Goal: Task Accomplishment & Management: Complete application form

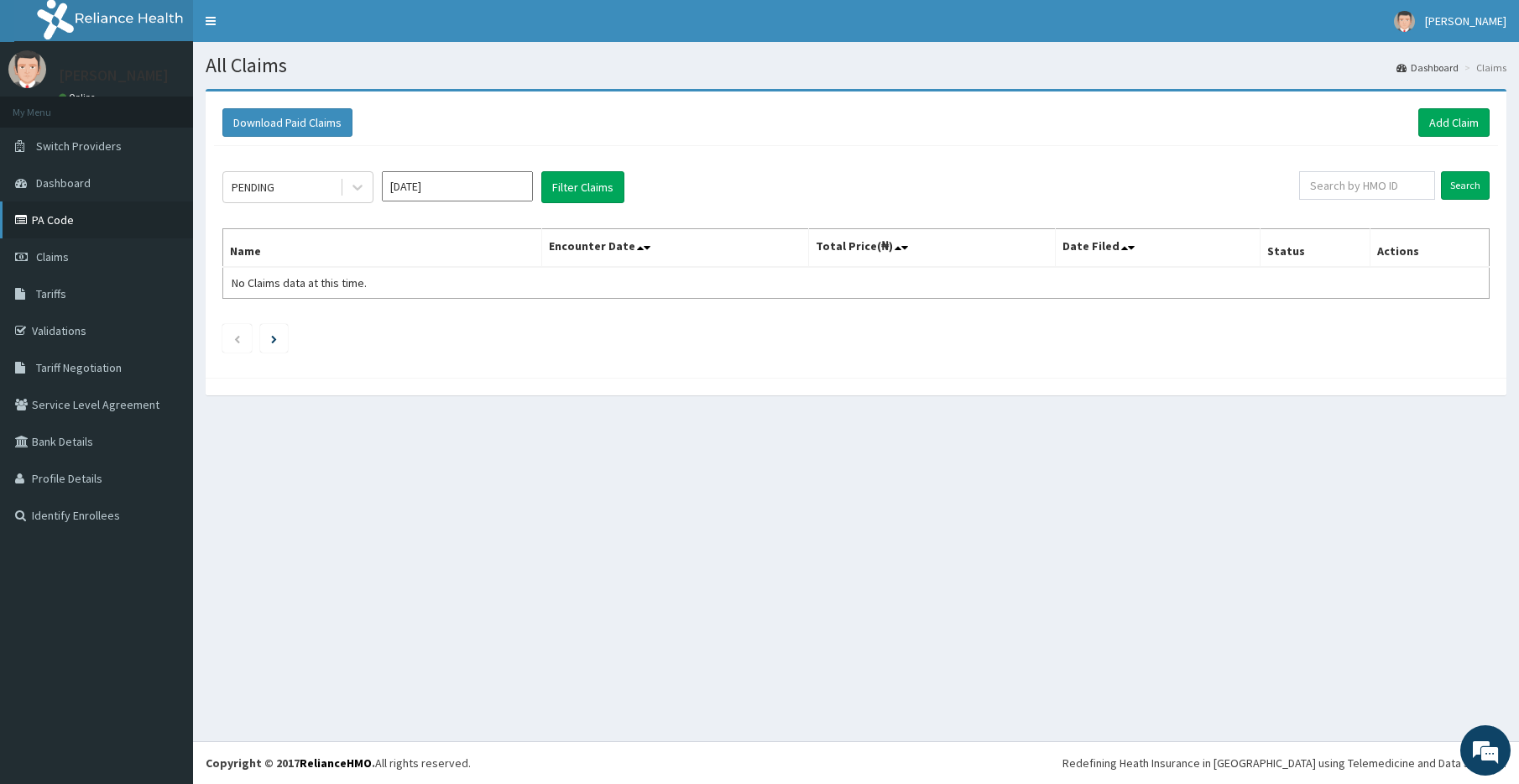
click at [60, 222] on link "PA Code" at bounding box center [96, 220] width 193 height 37
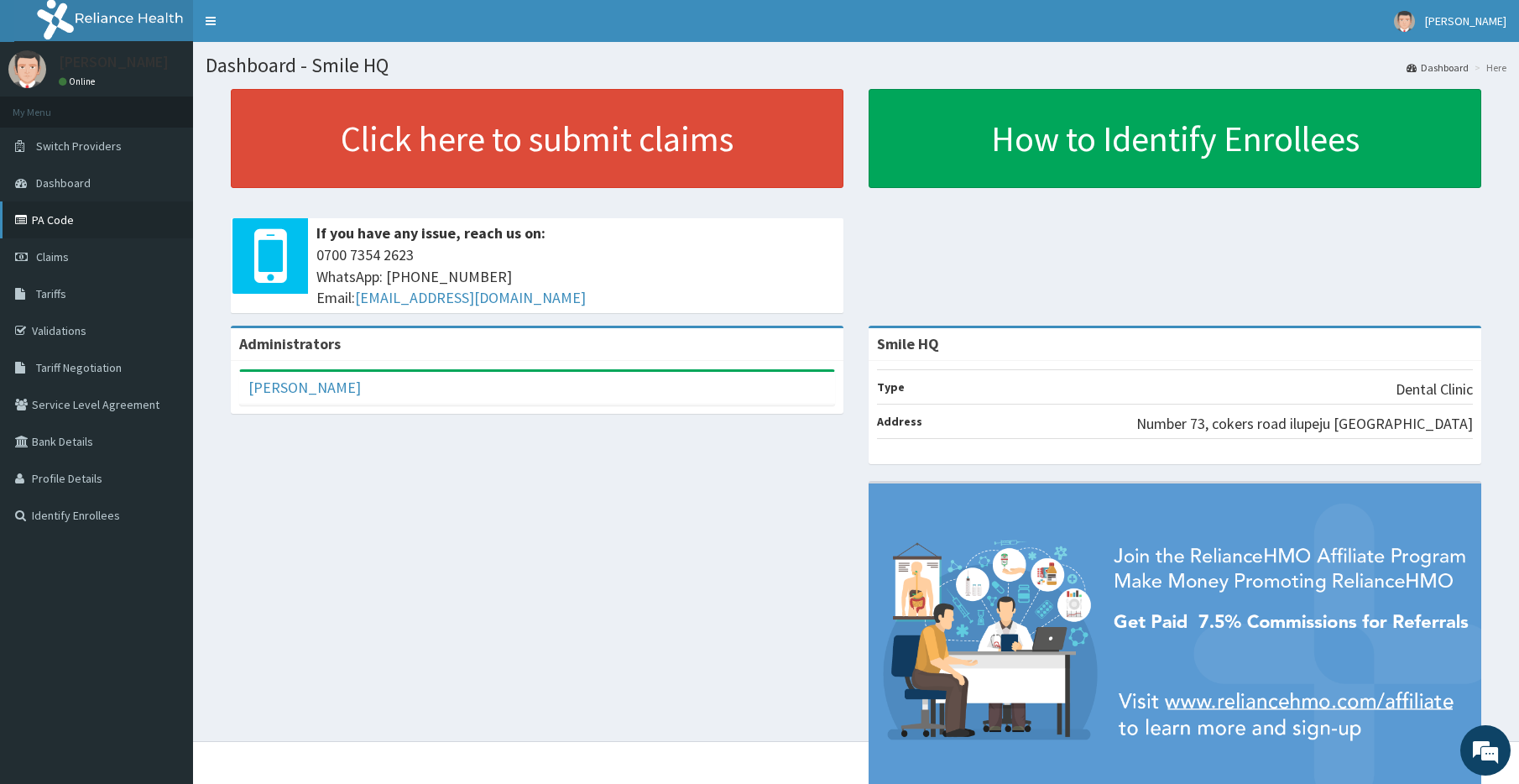
click at [123, 215] on link "PA Code" at bounding box center [96, 220] width 193 height 37
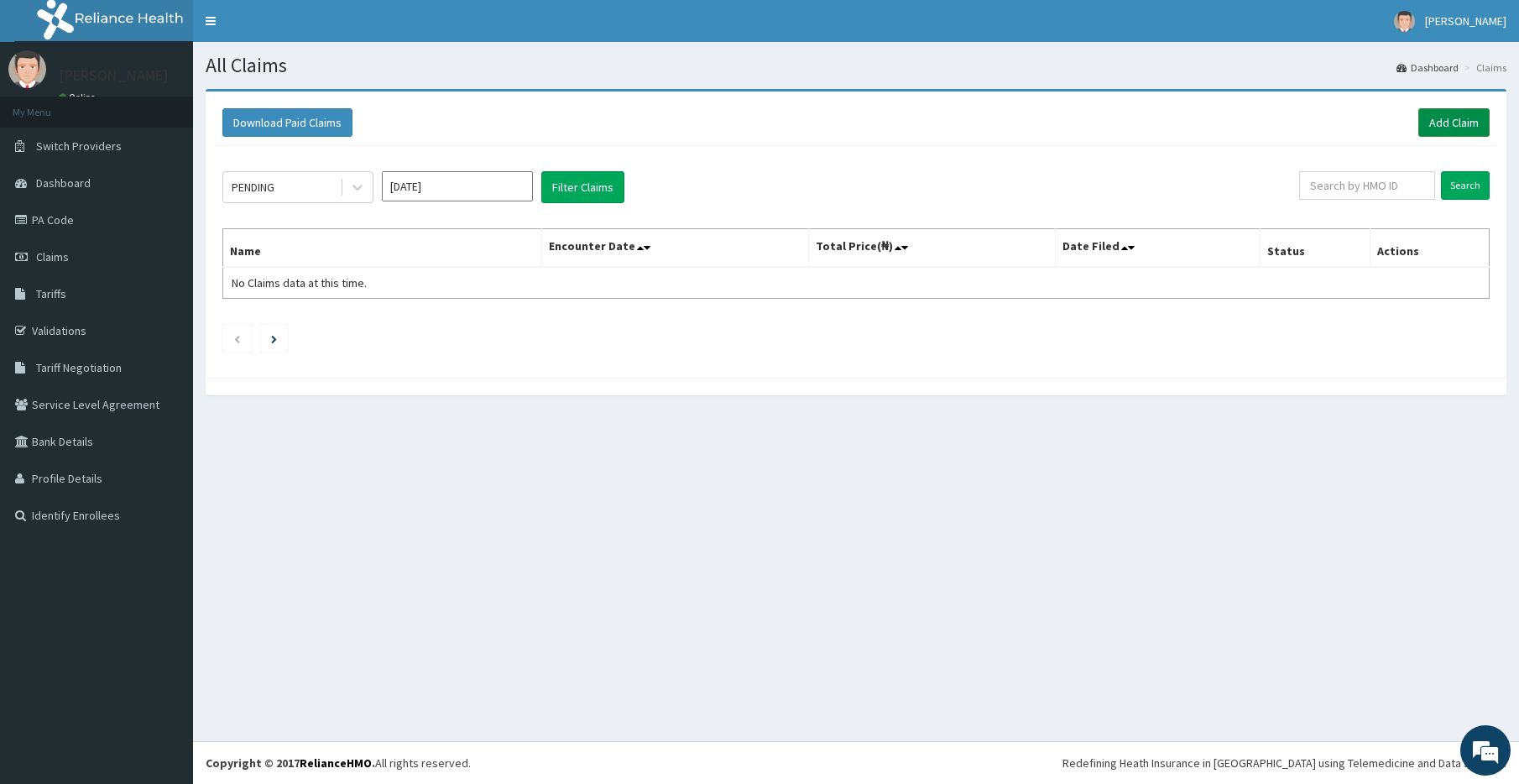
click at [1440, 122] on link "Add Claim" at bounding box center [1454, 122] width 72 height 28
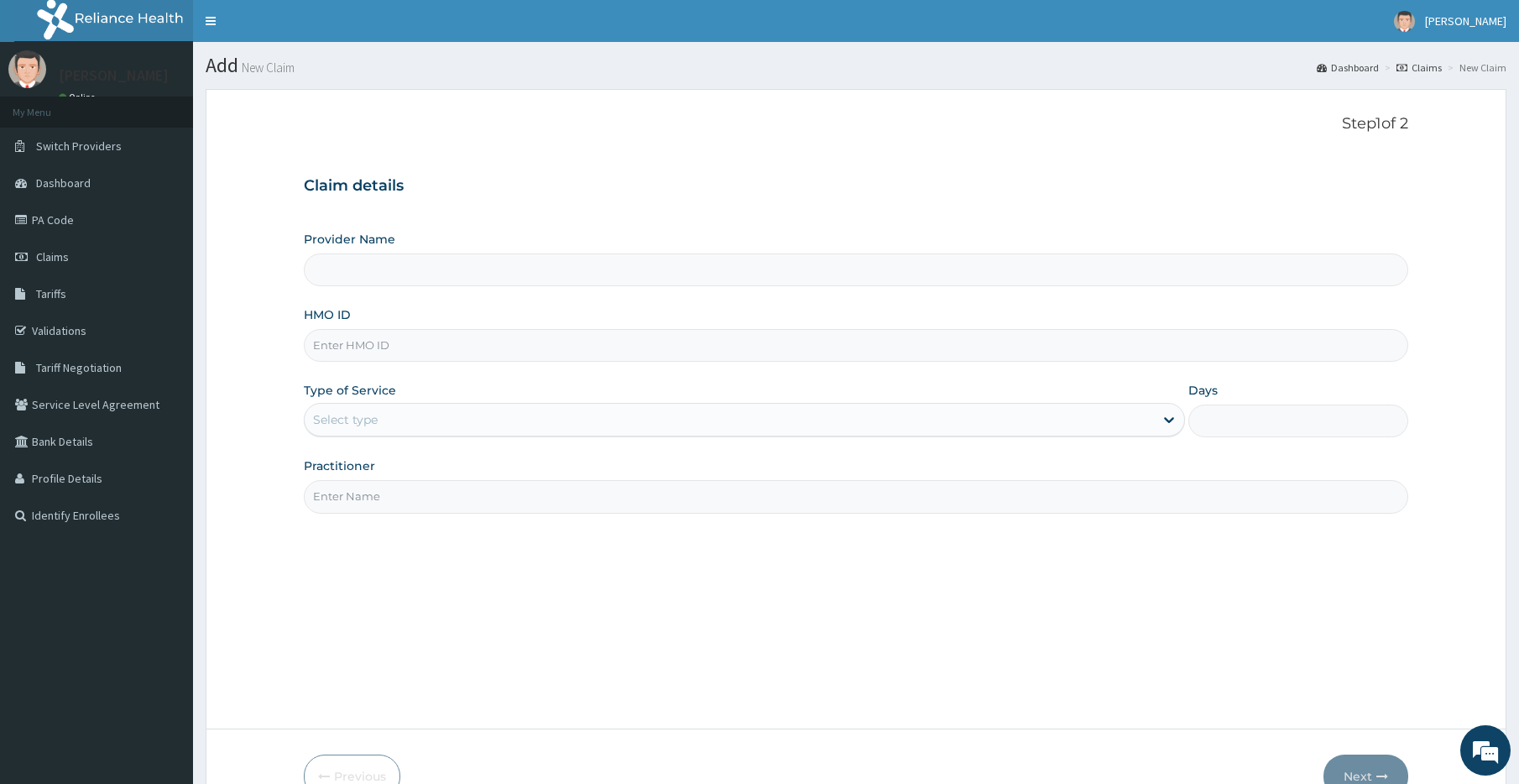
type input "Smile HQ"
drag, startPoint x: 550, startPoint y: 342, endPoint x: 808, endPoint y: 229, distance: 281.7
click at [551, 341] on input "HMO ID" at bounding box center [855, 345] width 1104 height 33
type input "ten/10132/b"
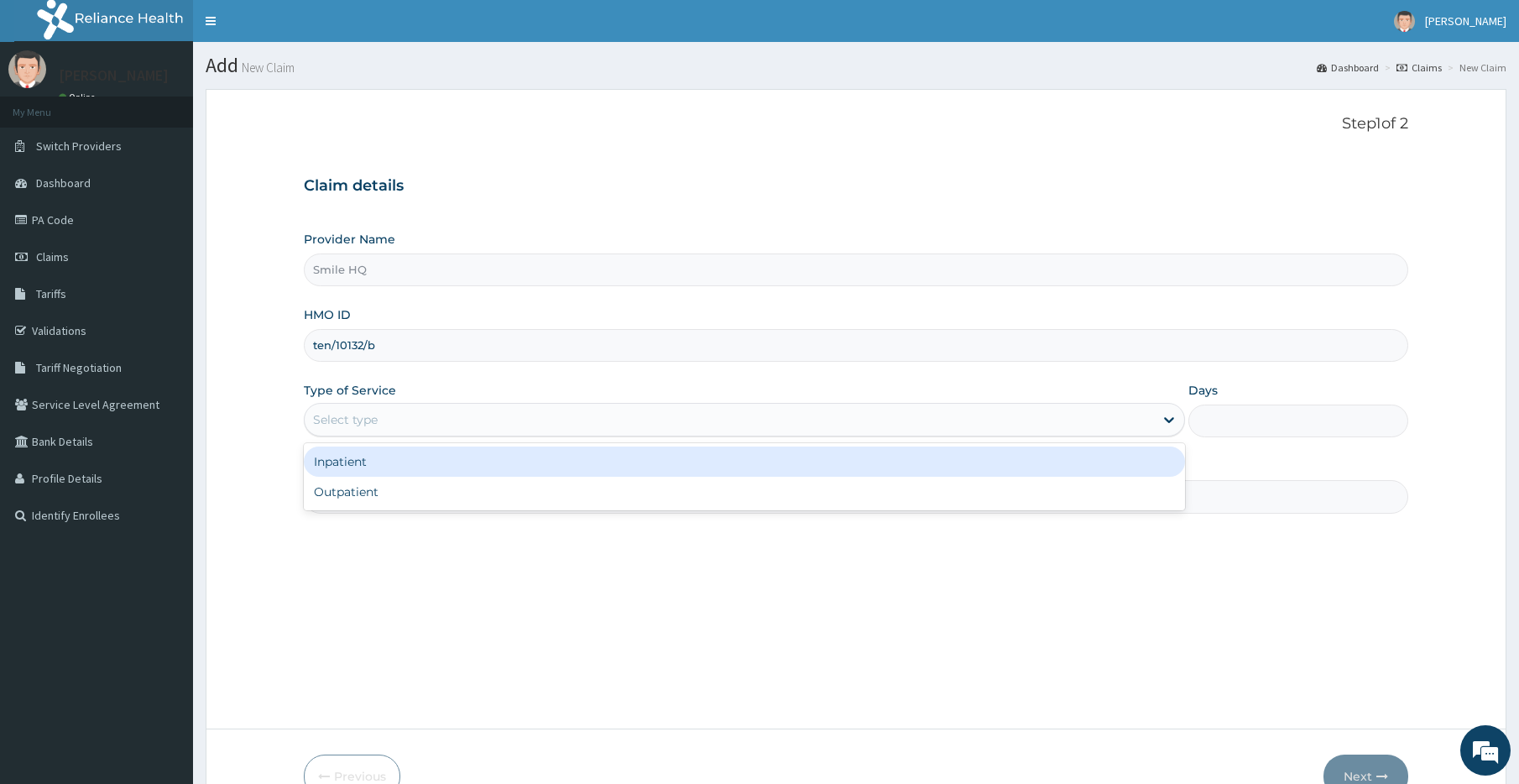
drag, startPoint x: 404, startPoint y: 417, endPoint x: 415, endPoint y: 419, distance: 11.2
click at [406, 418] on div "Select type" at bounding box center [728, 420] width 848 height 27
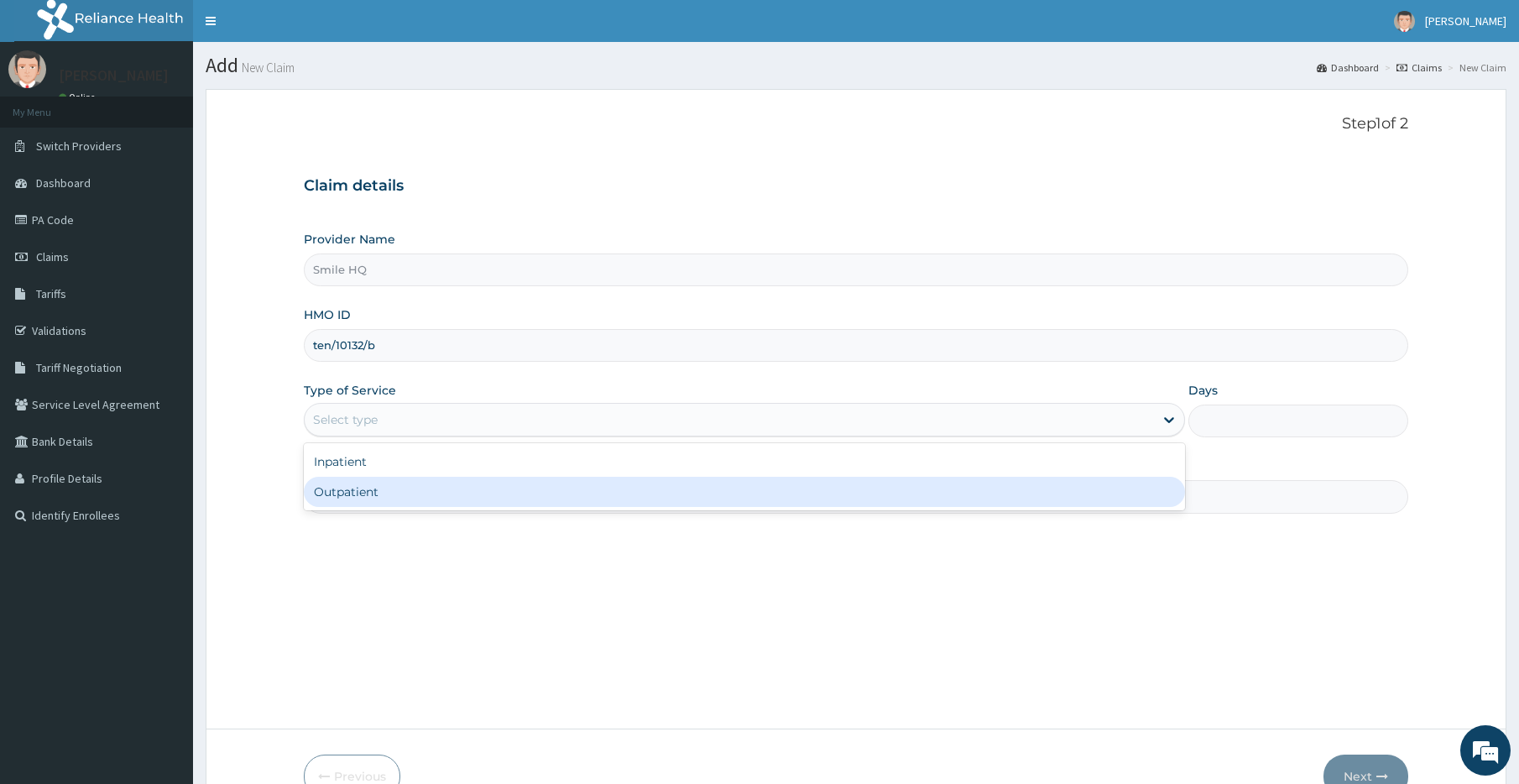
click at [390, 499] on div "Outpatient" at bounding box center [744, 491] width 880 height 30
type input "1"
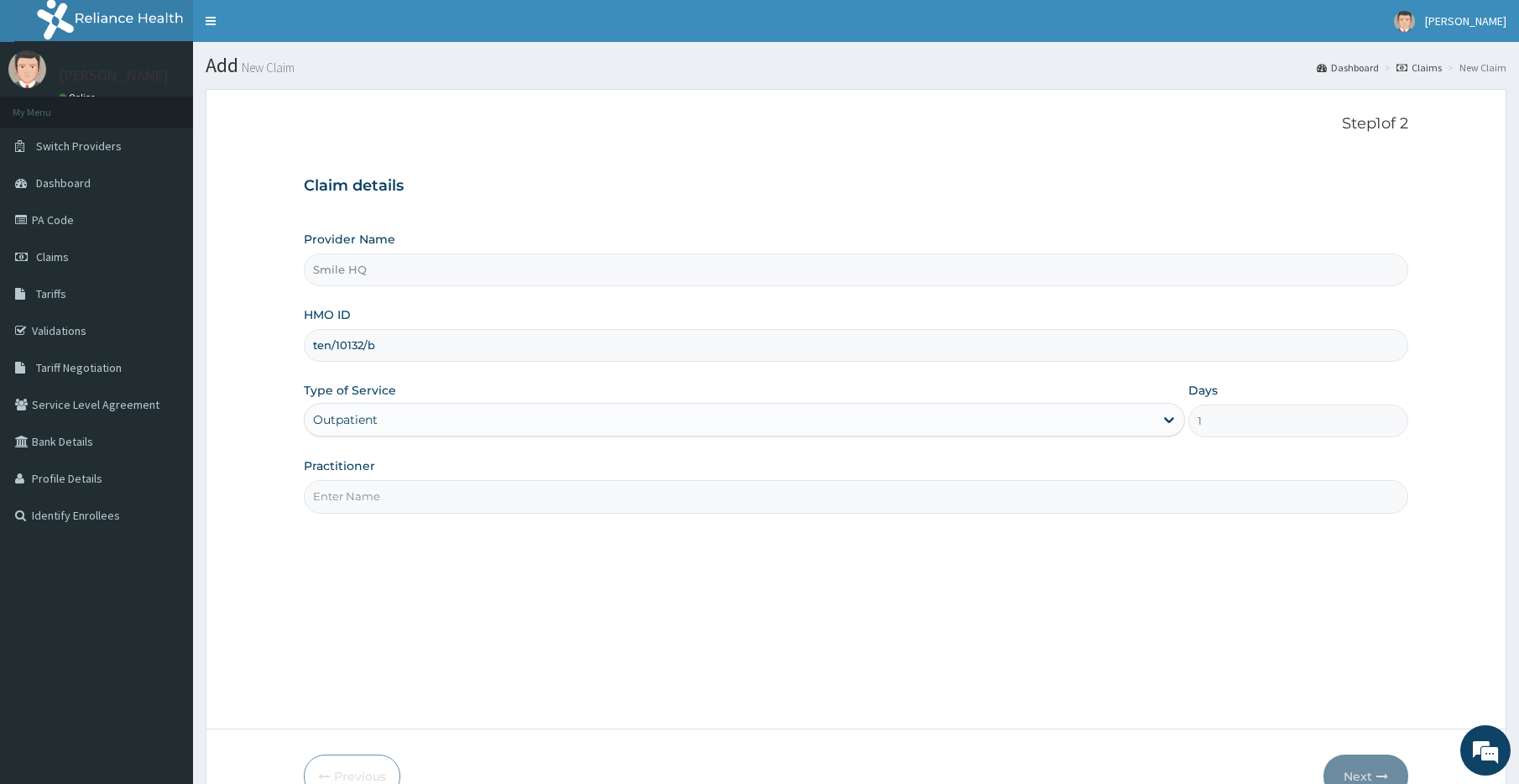
click at [387, 497] on input "Practitioner" at bounding box center [855, 496] width 1104 height 33
type input "d"
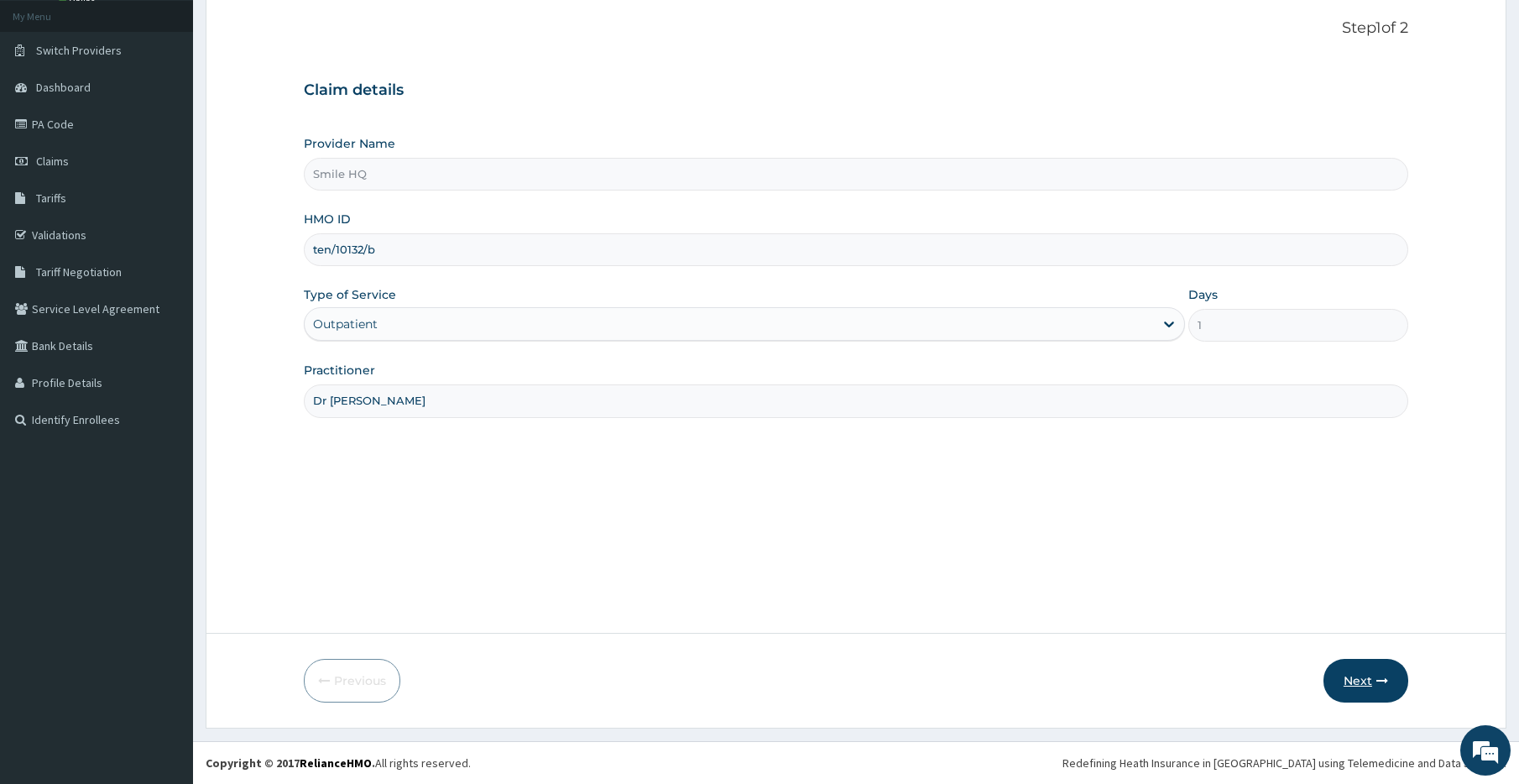
type input "Dr precious"
click at [1367, 691] on button "Next" at bounding box center [1365, 680] width 84 height 44
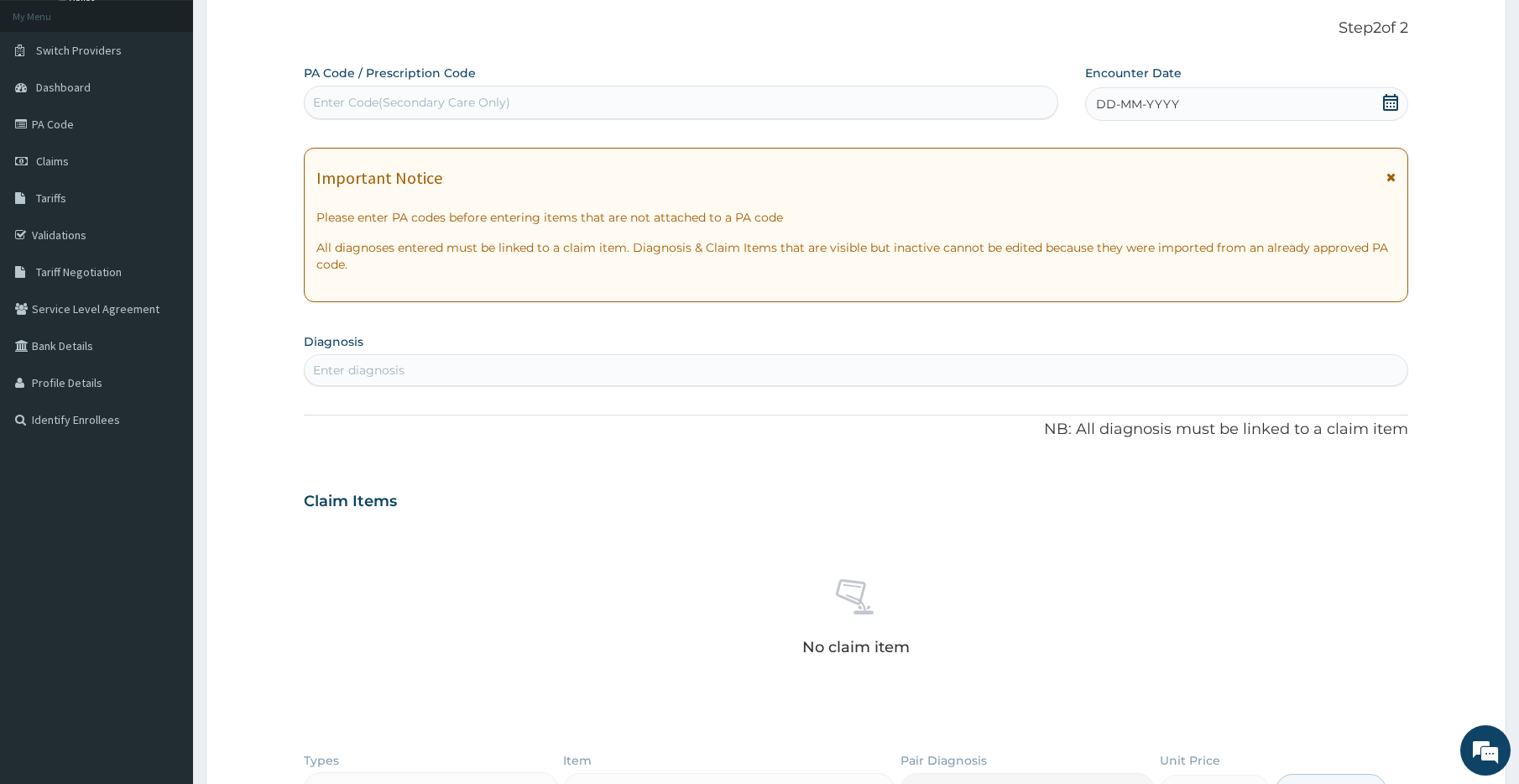
click at [415, 108] on div "Enter Code(Secondary Care Only)" at bounding box center [411, 102] width 197 height 16
paste input "PA/B710E0"
type input "PA/B710E0"
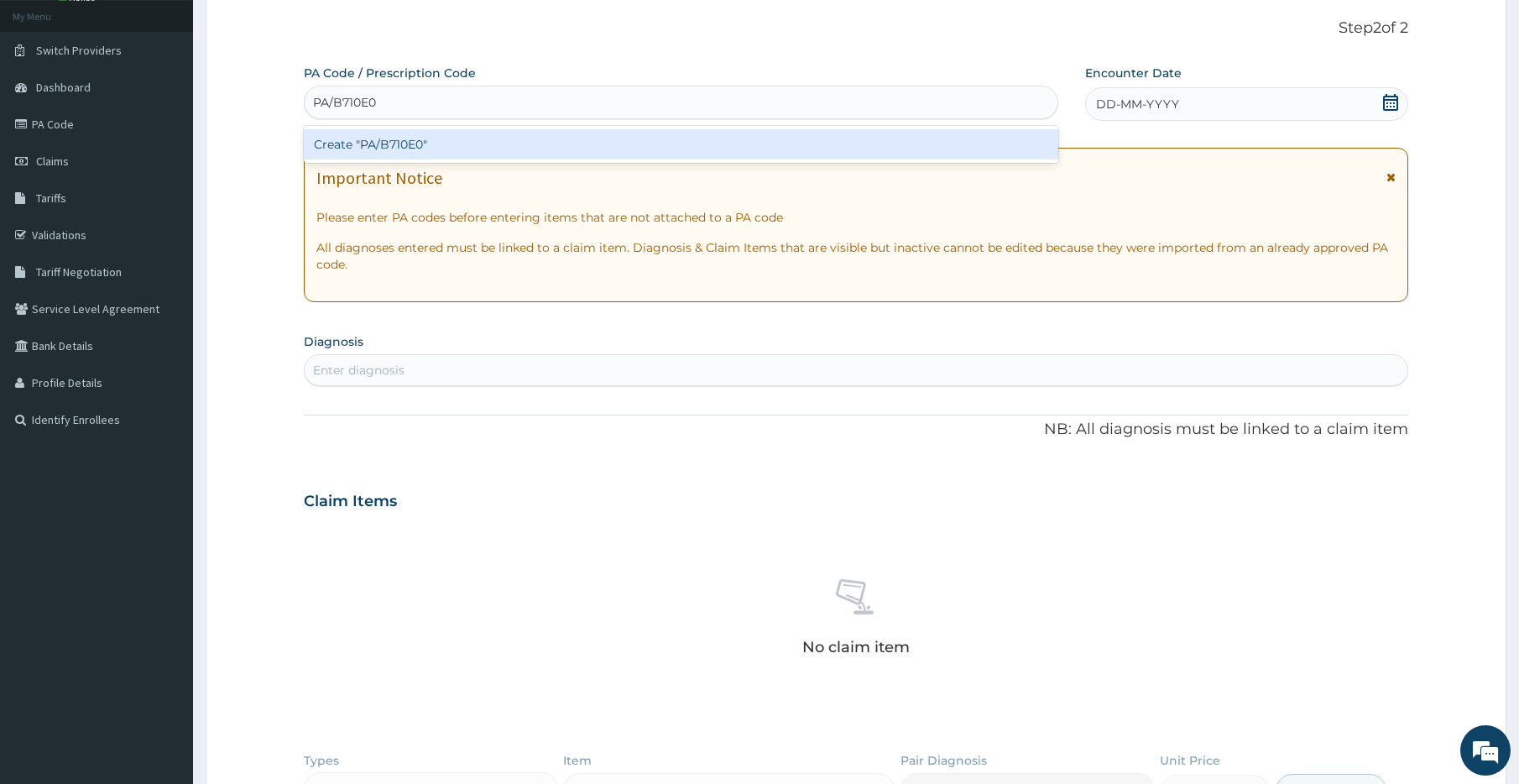
click at [449, 143] on div "Create "PA/B710E0"" at bounding box center [680, 143] width 754 height 30
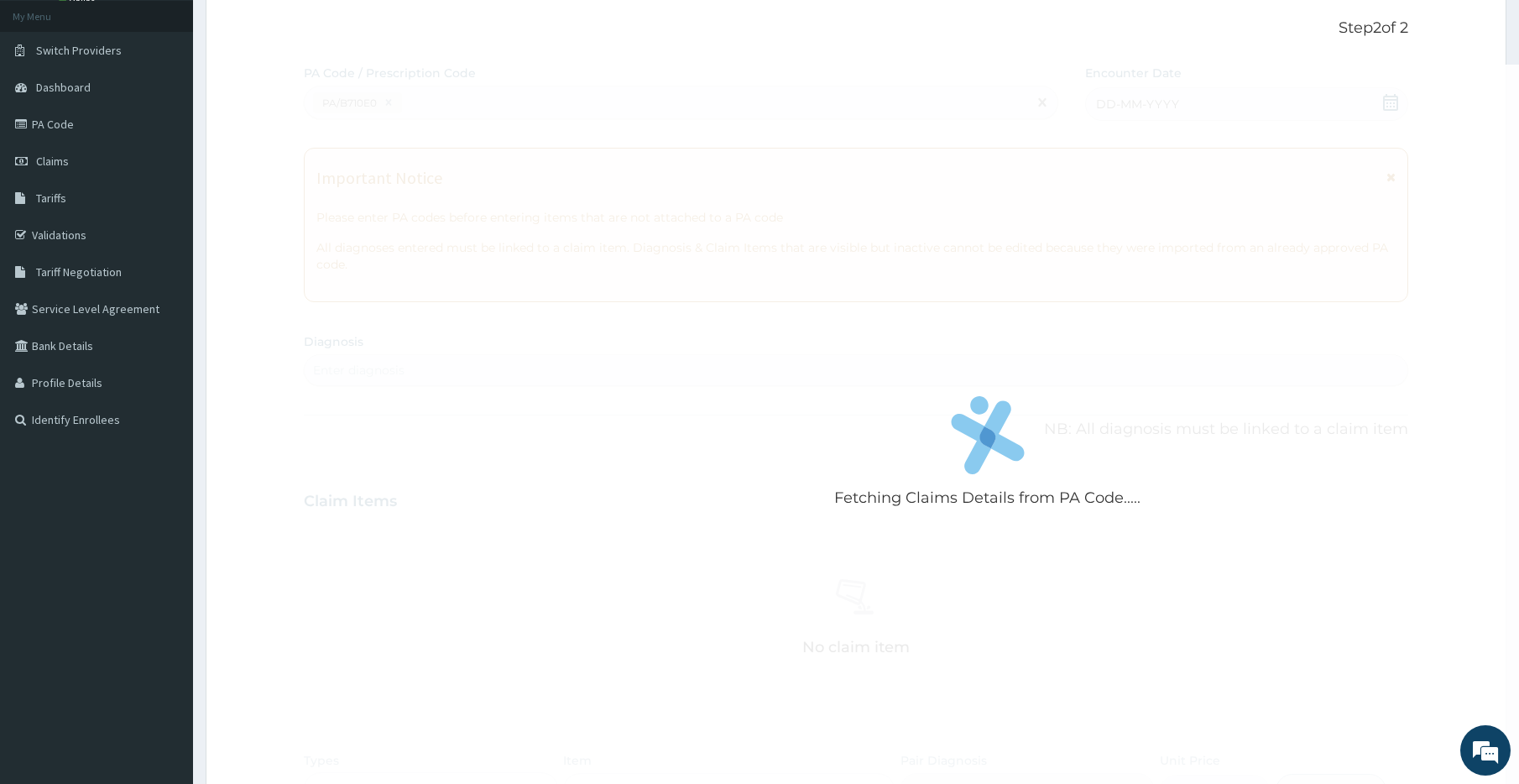
scroll to position [596, 0]
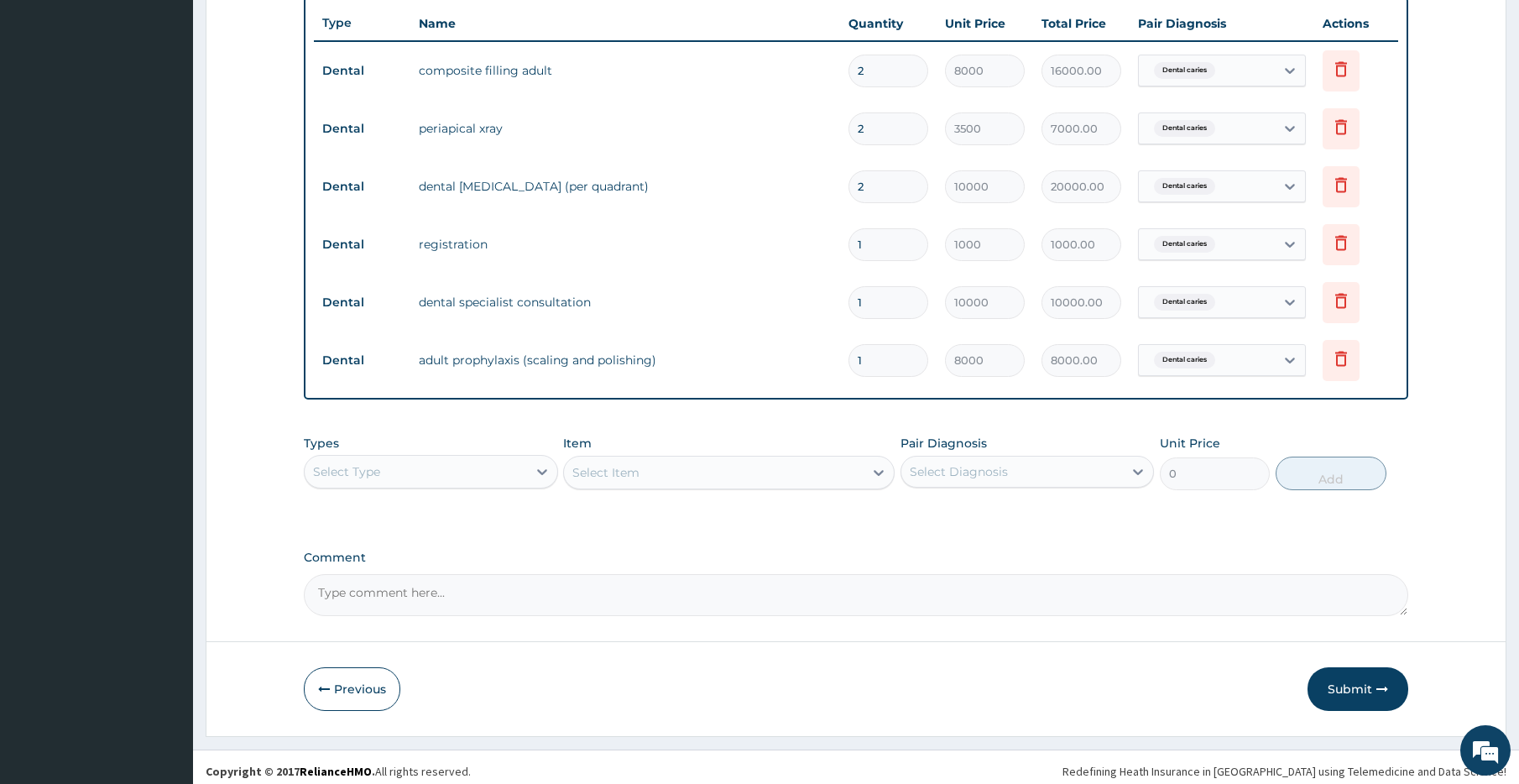
click at [1346, 681] on button "Submit" at bounding box center [1358, 688] width 101 height 44
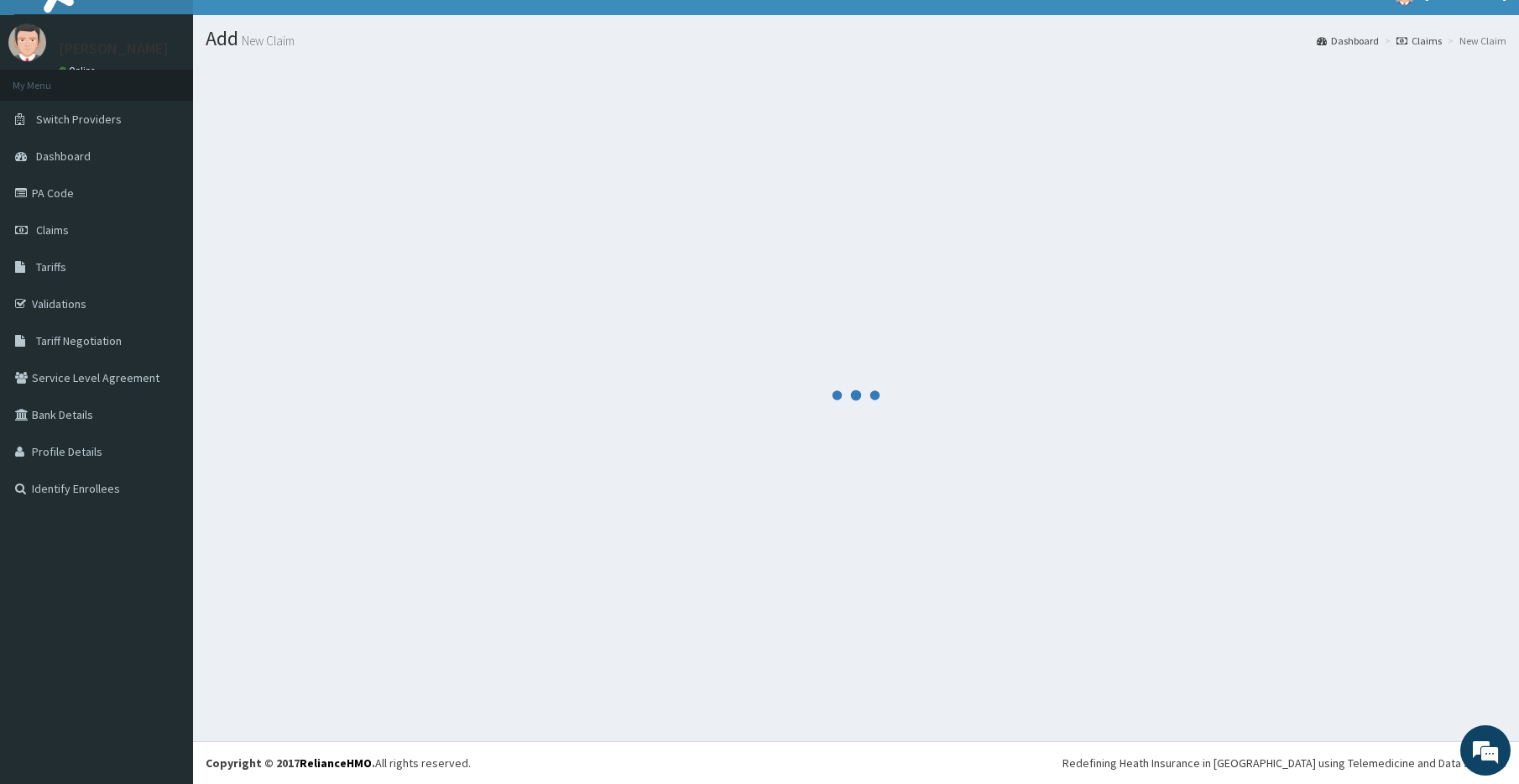
scroll to position [628, 0]
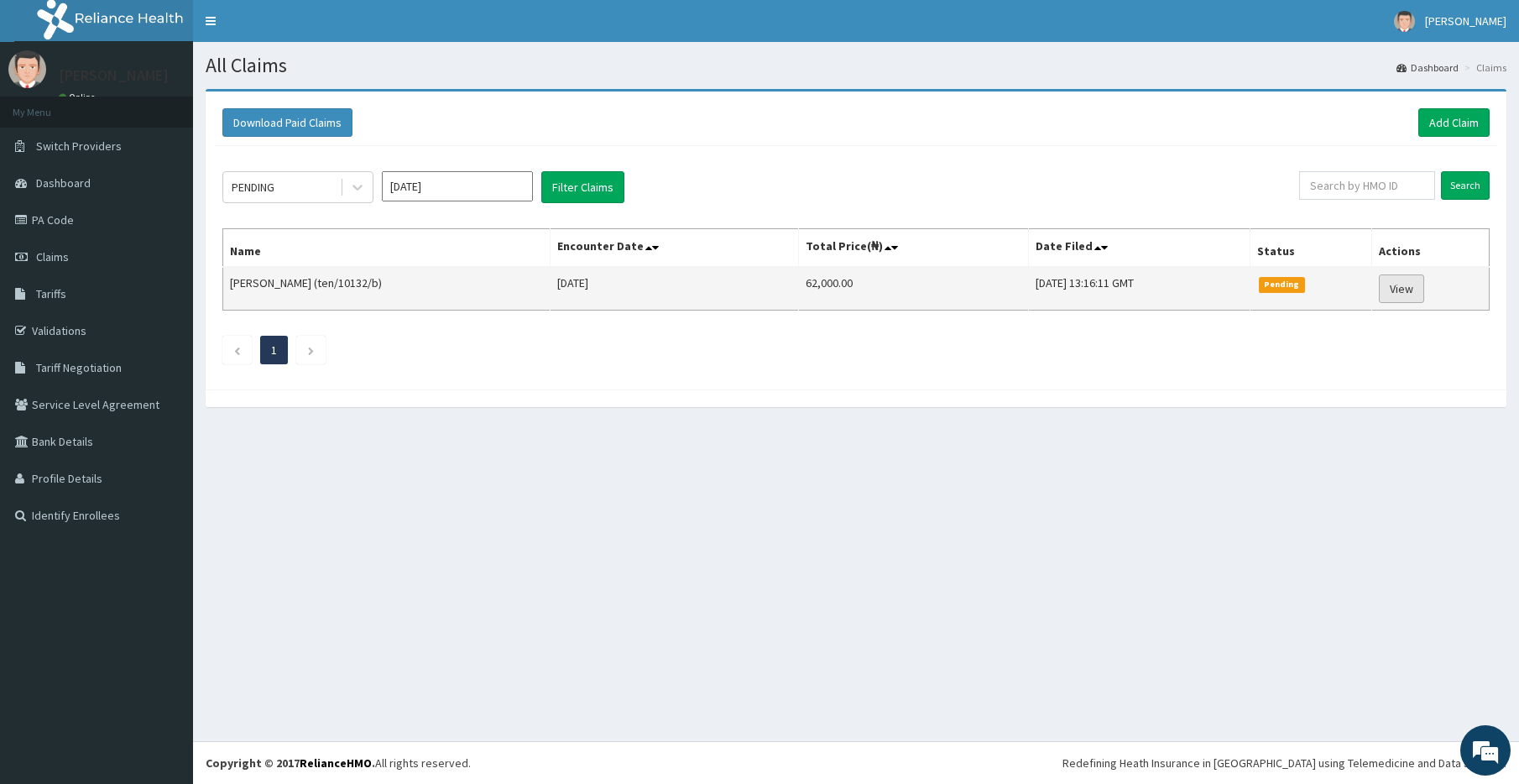
click at [1396, 296] on link "View" at bounding box center [1401, 288] width 46 height 28
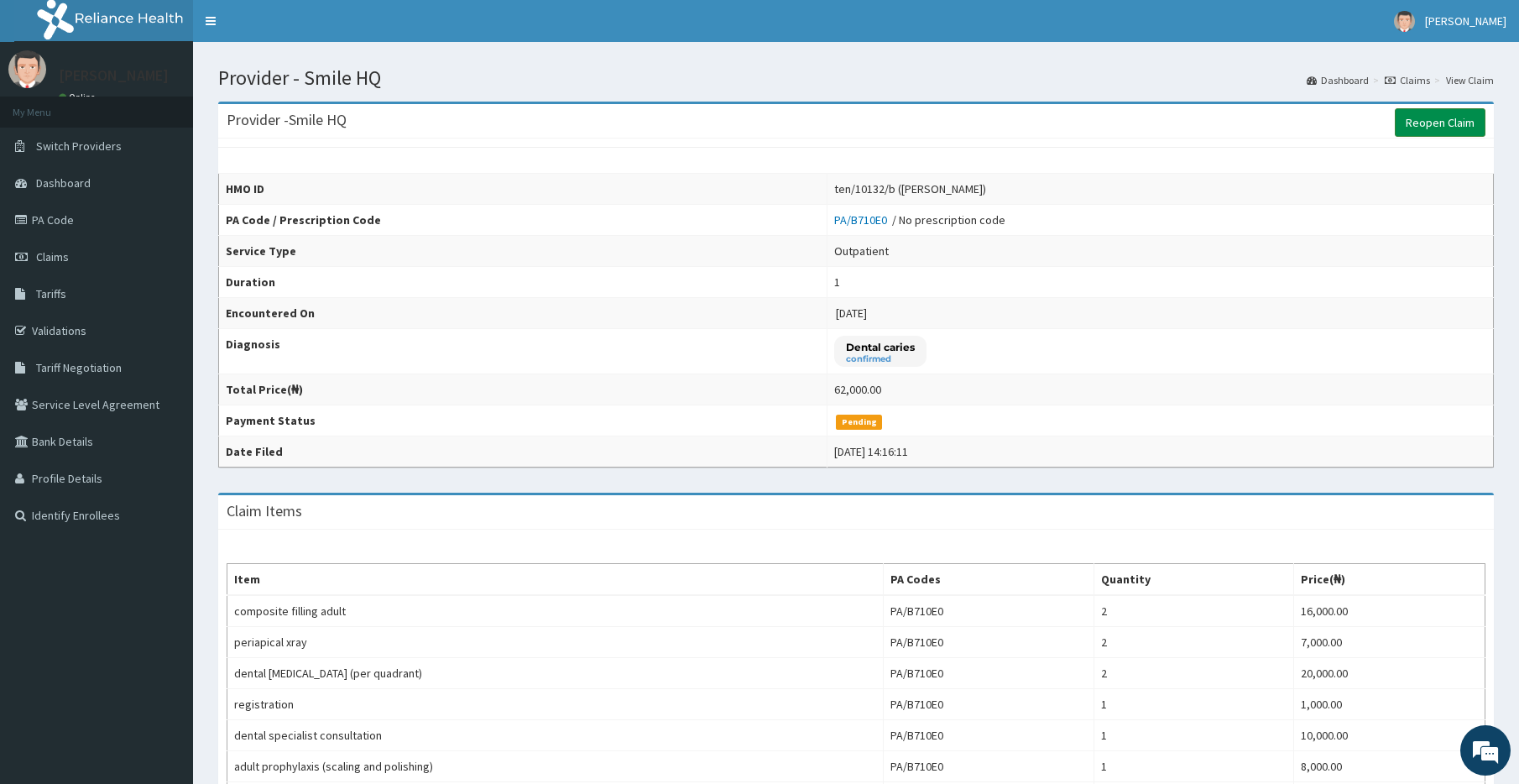
click at [1427, 113] on link "Reopen Claim" at bounding box center [1440, 122] width 90 height 28
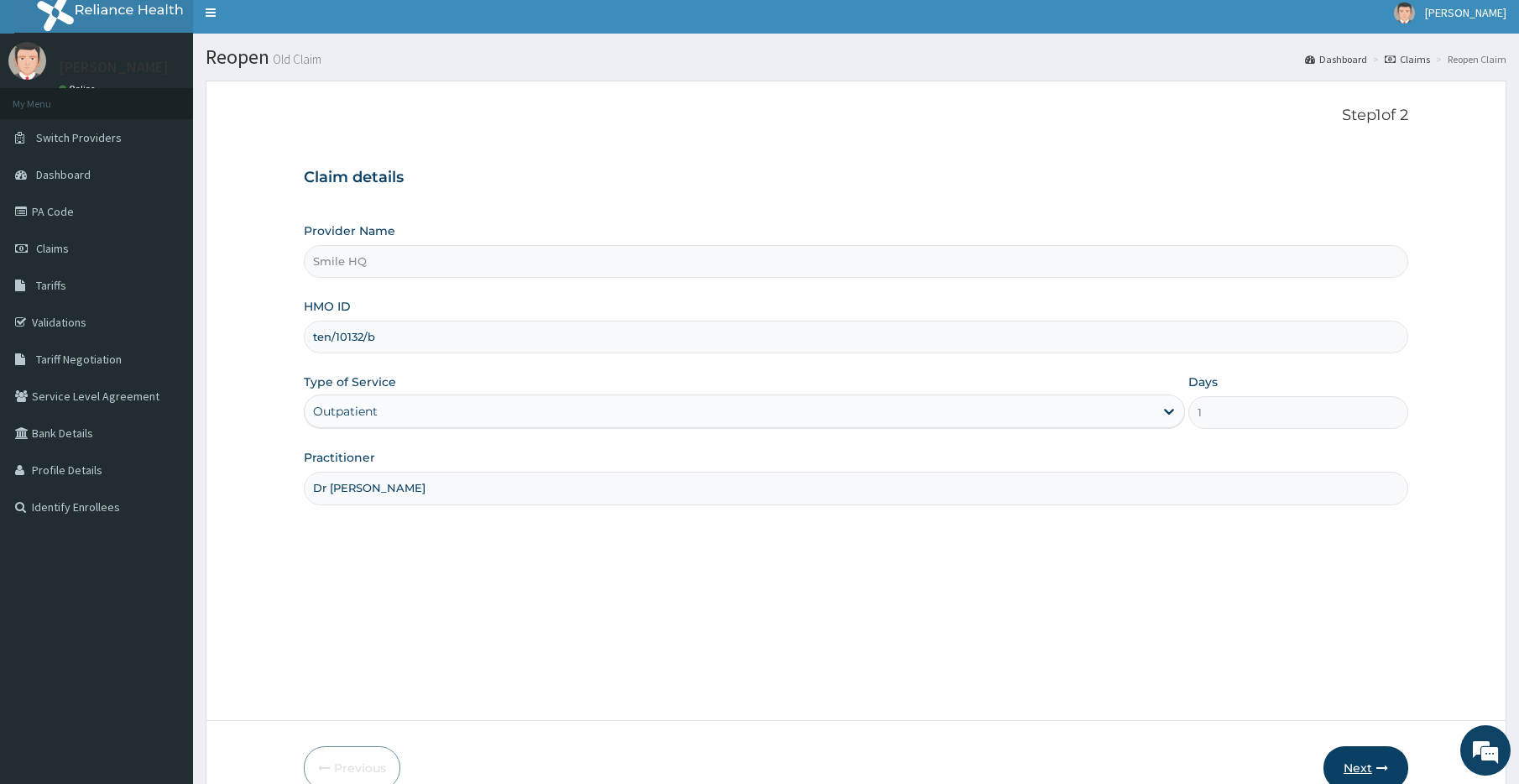
click at [1359, 772] on button "Next" at bounding box center [1365, 768] width 84 height 44
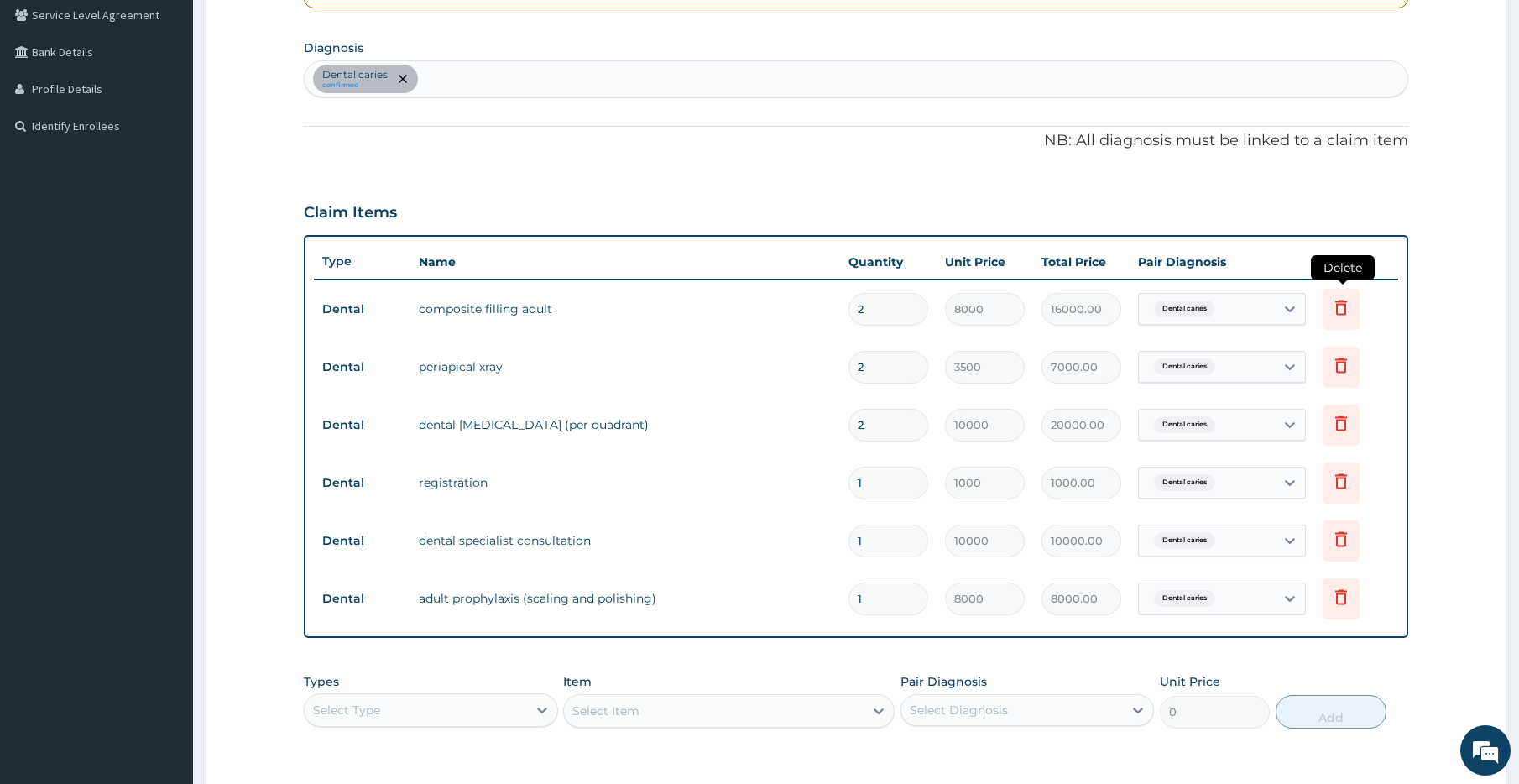
click at [1341, 314] on icon at bounding box center [1341, 307] width 12 height 16
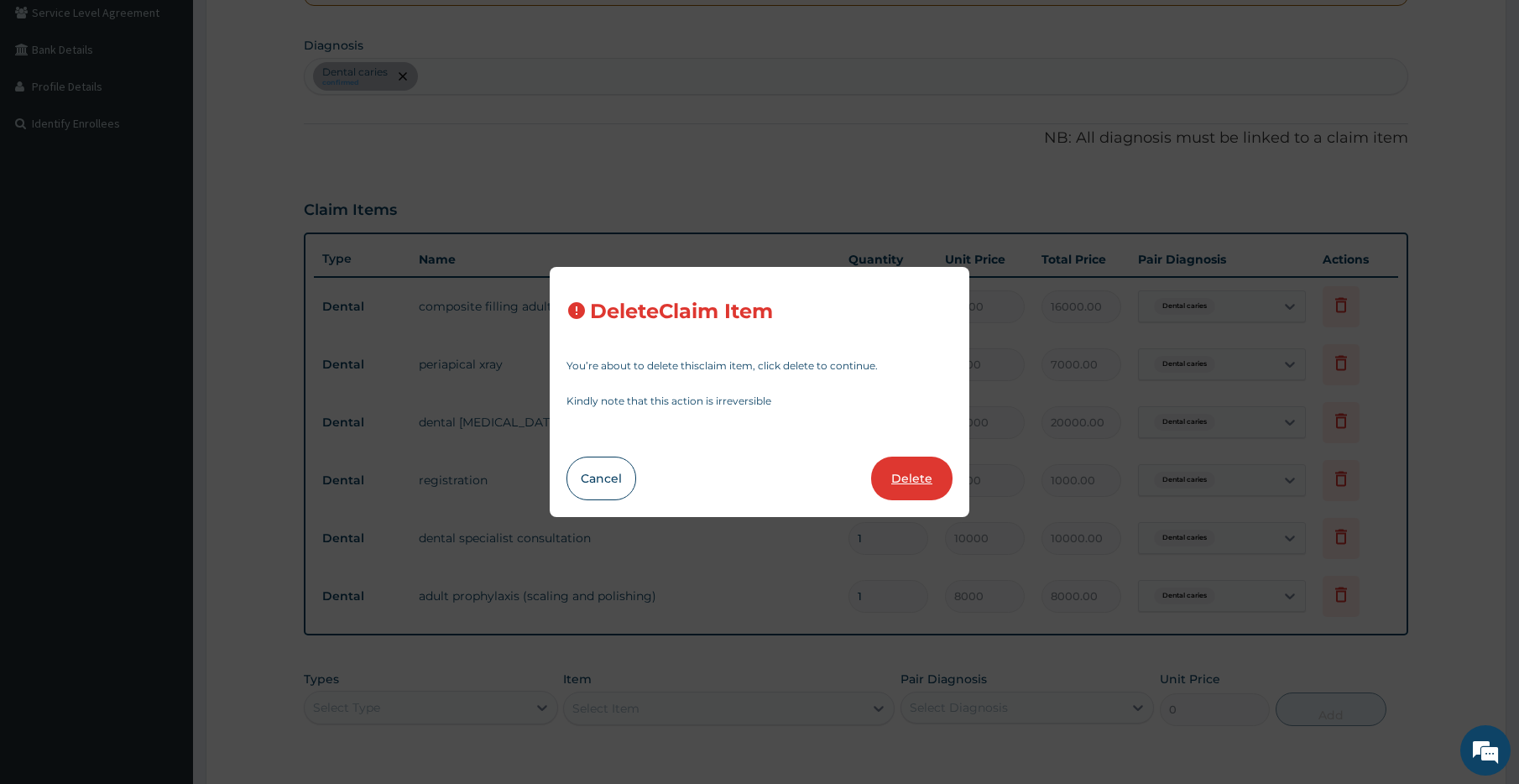
click at [906, 482] on button "Delete" at bounding box center [912, 478] width 81 height 44
type input "3500"
type input "7000.00"
type input "10000"
type input "20000.00"
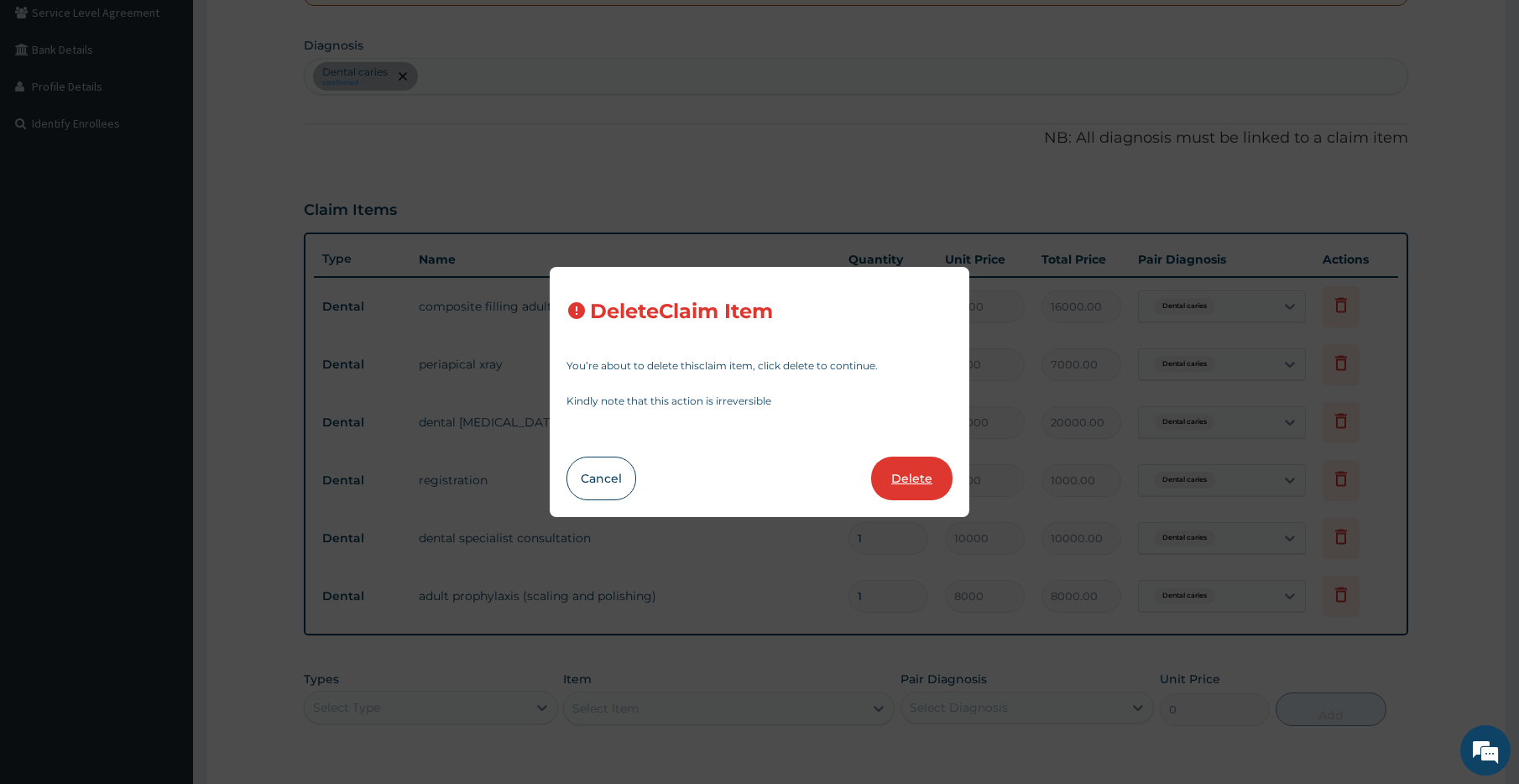
type input "1"
type input "1000"
type input "1000.00"
type input "10000"
type input "10000.00"
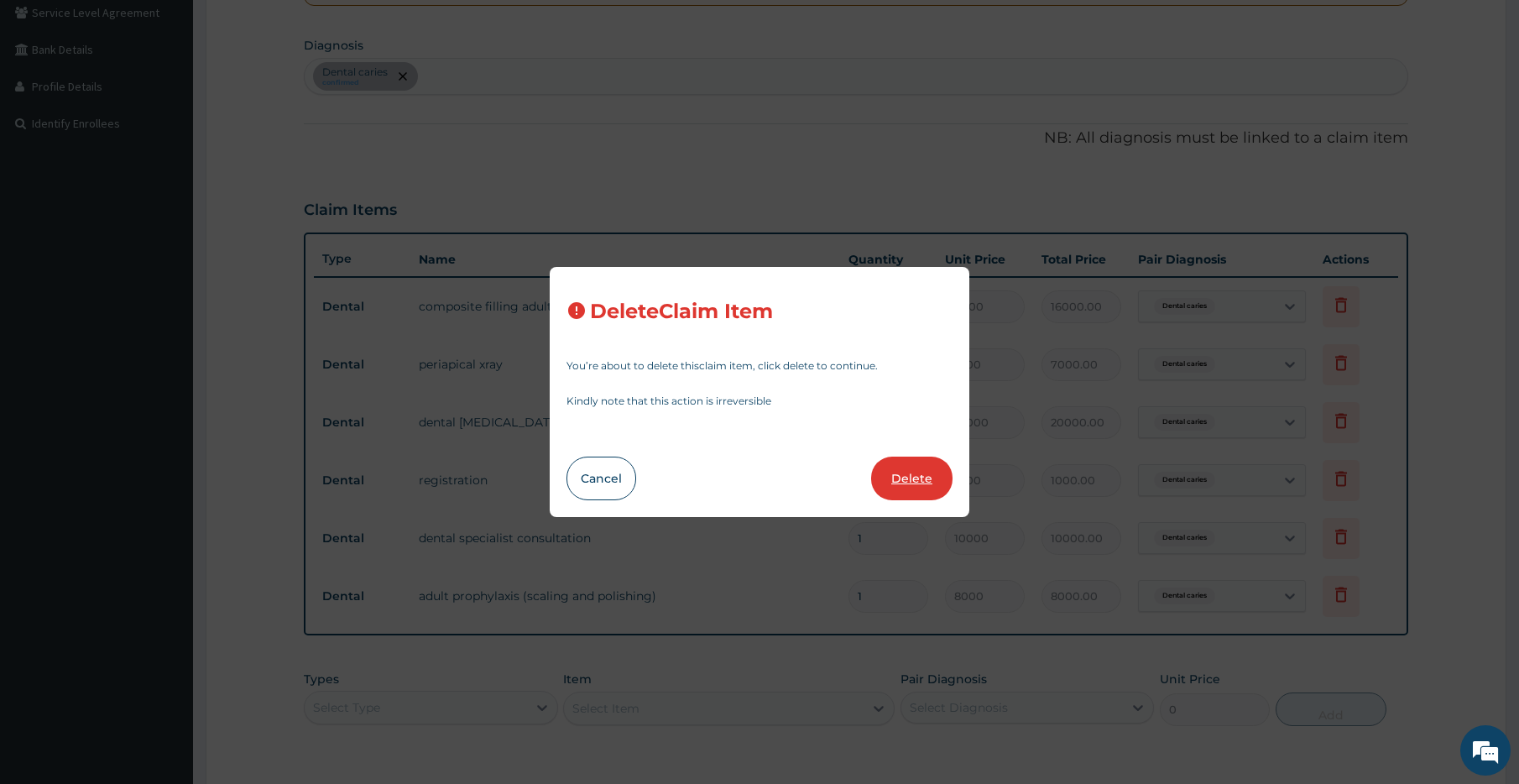
type input "8000"
type input "8000.00"
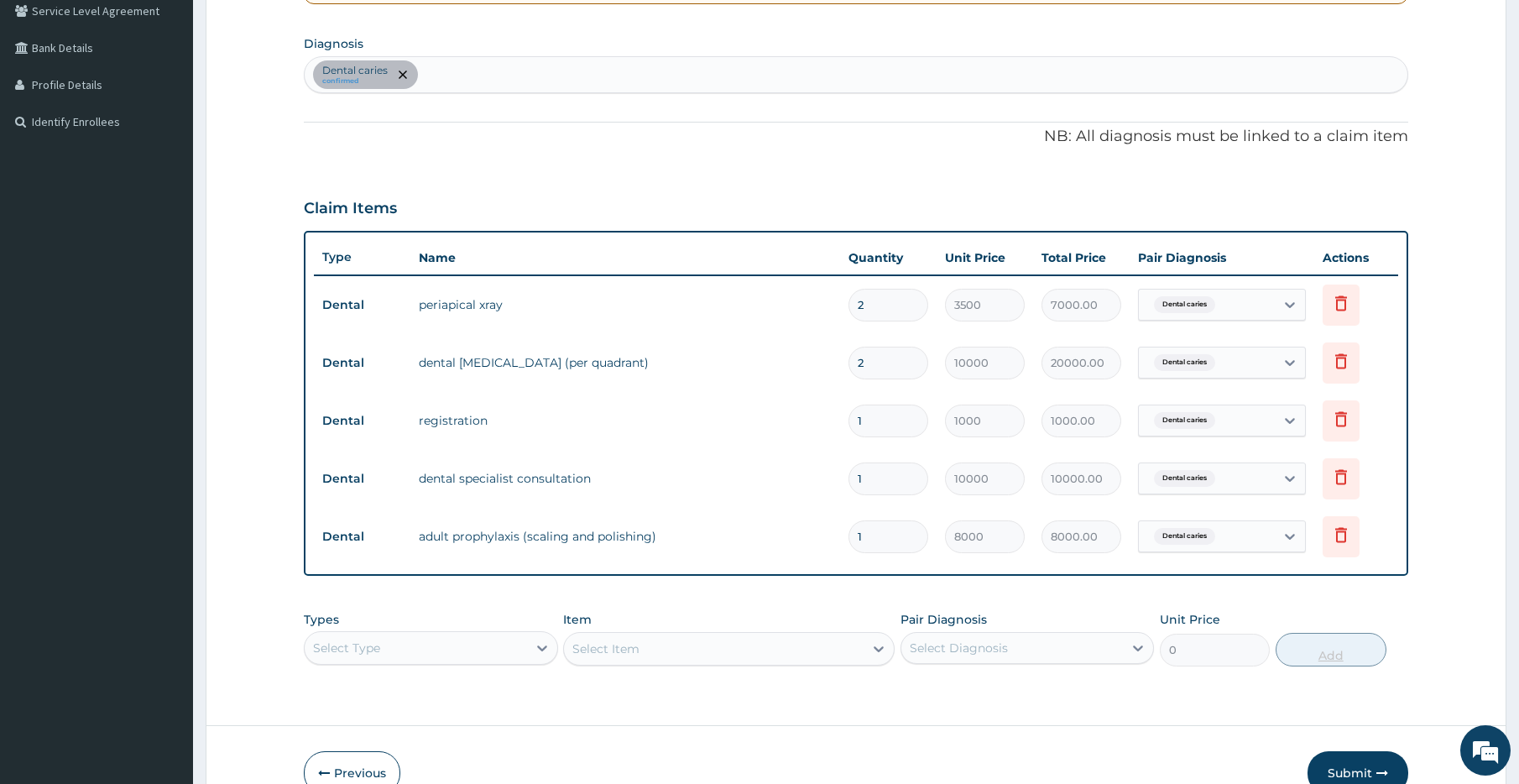
scroll to position [486, 0]
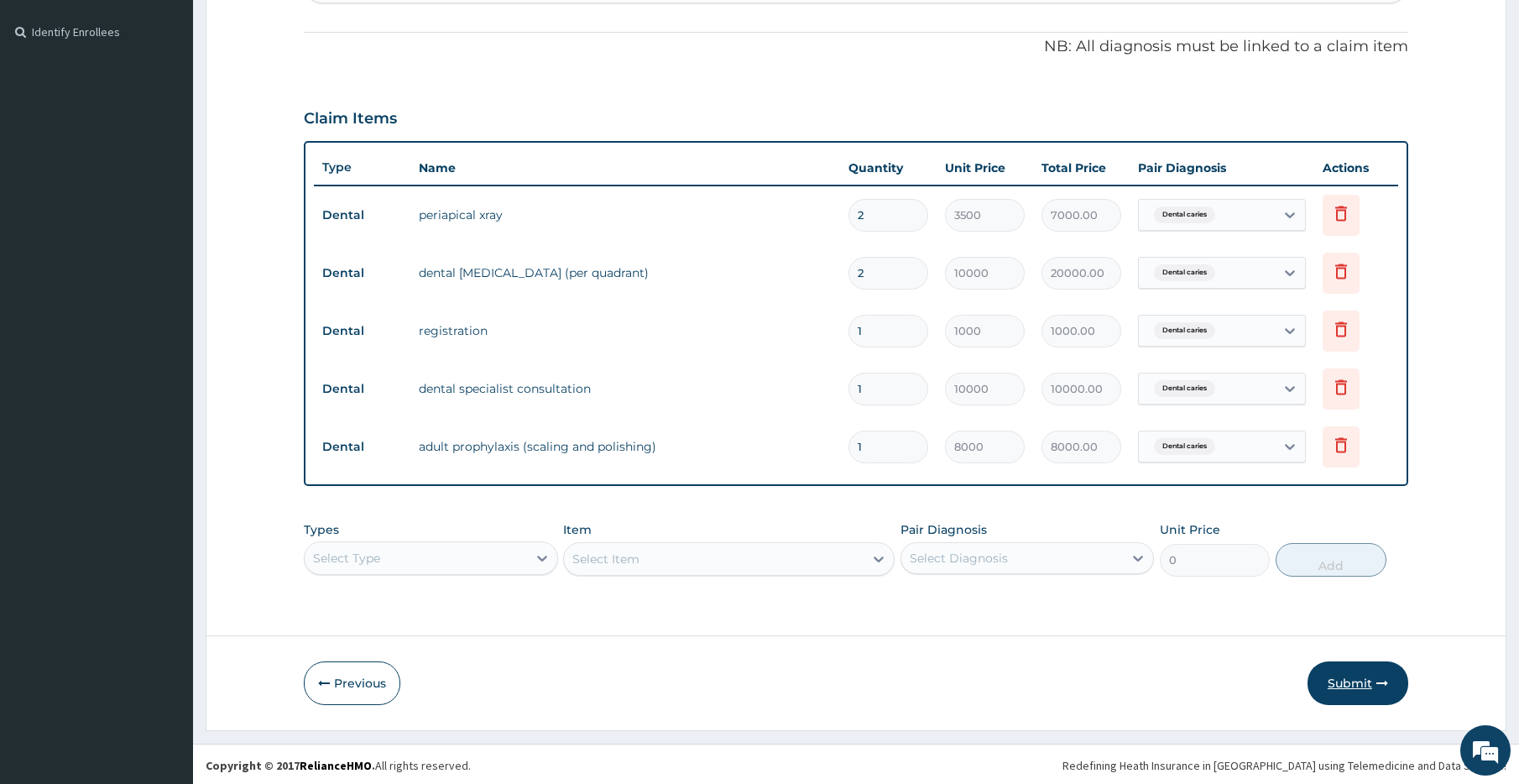
click at [1341, 680] on button "Submit" at bounding box center [1358, 682] width 101 height 44
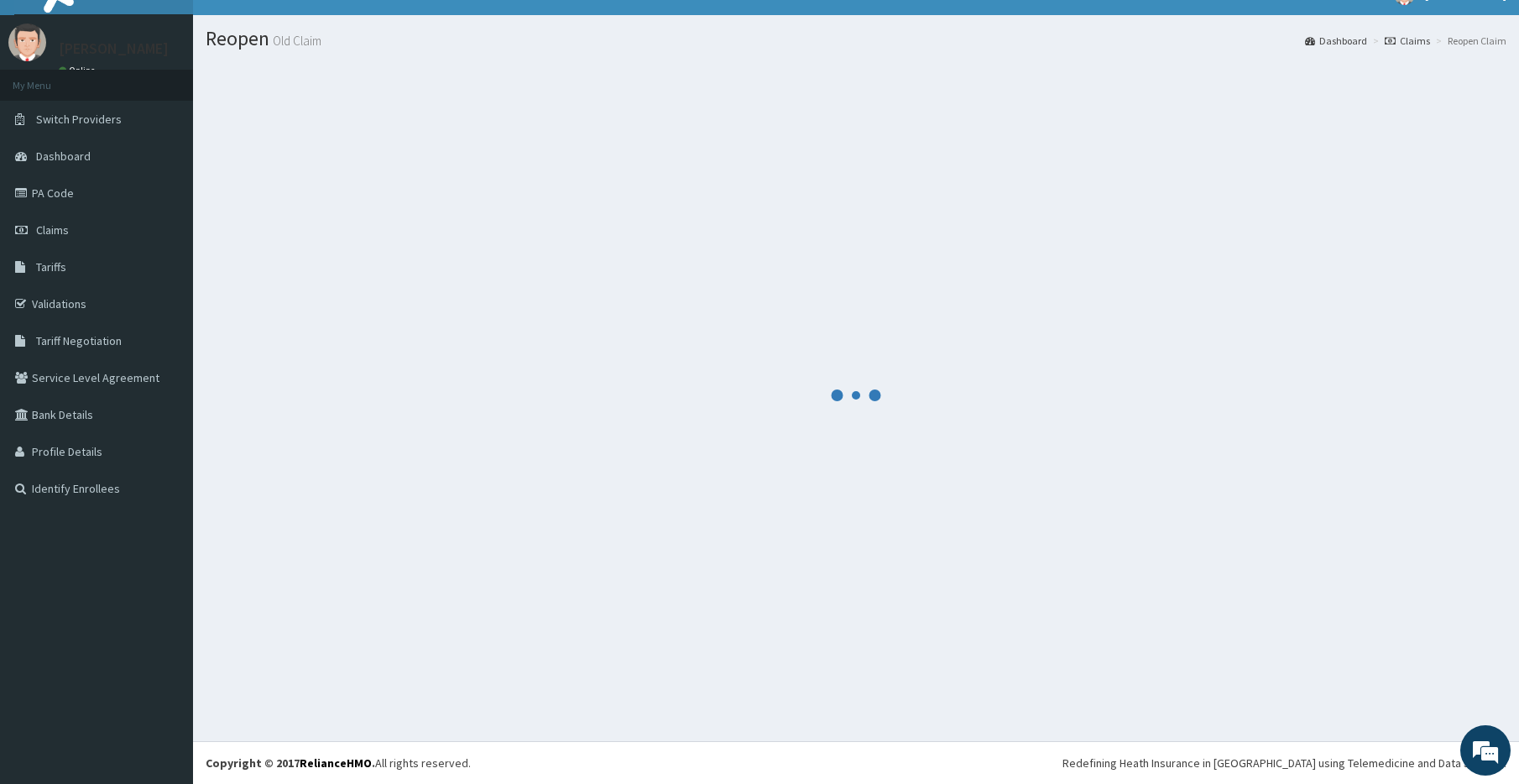
scroll to position [478, 0]
